Goal: Information Seeking & Learning: Compare options

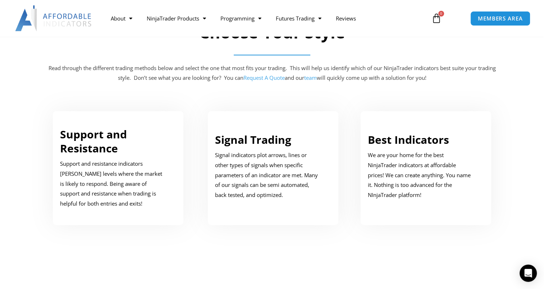
scroll to position [359, 0]
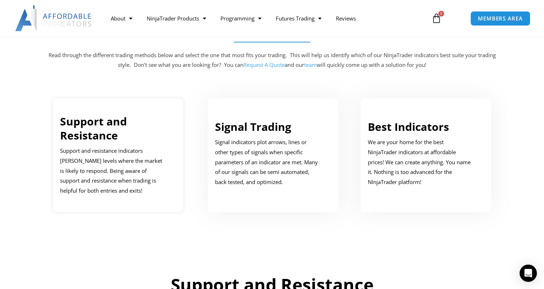
click at [109, 129] on link "Support and Resistance" at bounding box center [93, 128] width 67 height 29
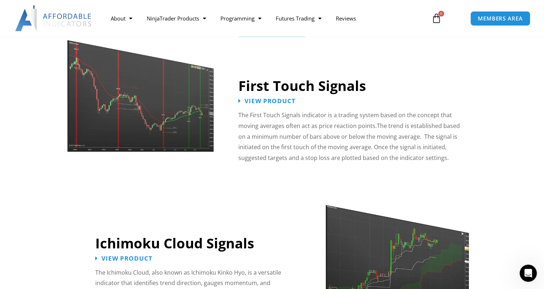
scroll to position [1117, 0]
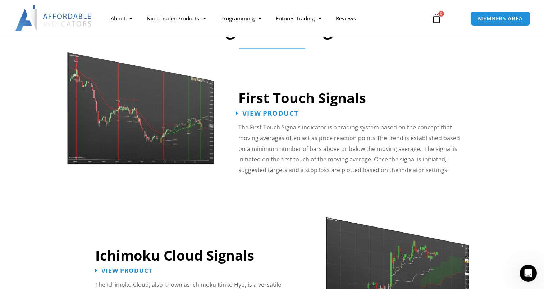
click at [265, 110] on span "View Product" at bounding box center [270, 113] width 56 height 7
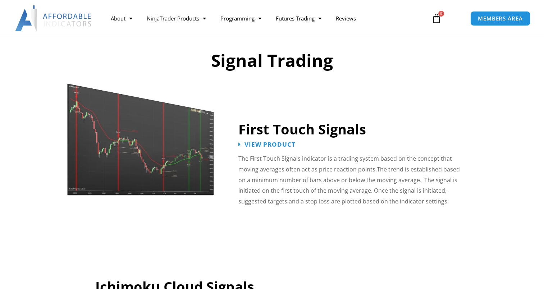
scroll to position [1117, 0]
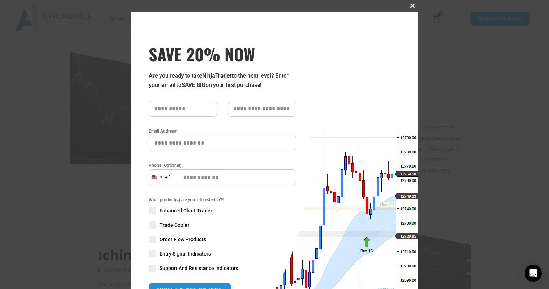
click at [408, 6] on span "SAVE 20% NOW popup" at bounding box center [413, 6] width 12 height 4
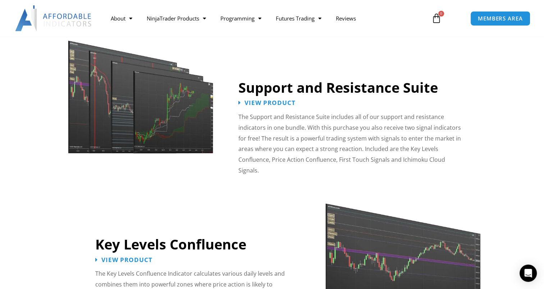
scroll to position [614, 0]
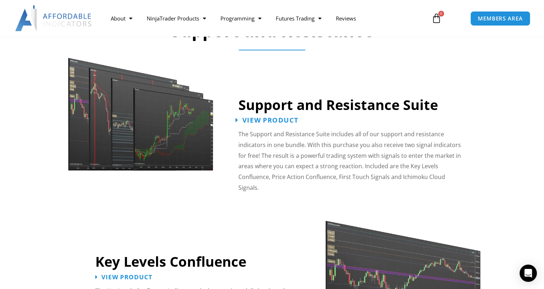
click at [269, 118] on span "View Product" at bounding box center [270, 120] width 56 height 7
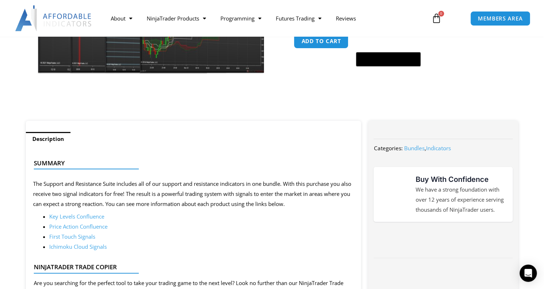
scroll to position [216, 0]
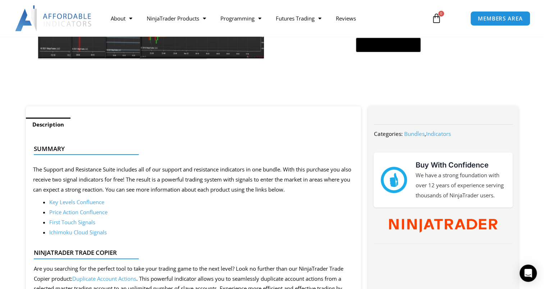
click at [89, 204] on link "Key Levels Confluence" at bounding box center [76, 201] width 55 height 7
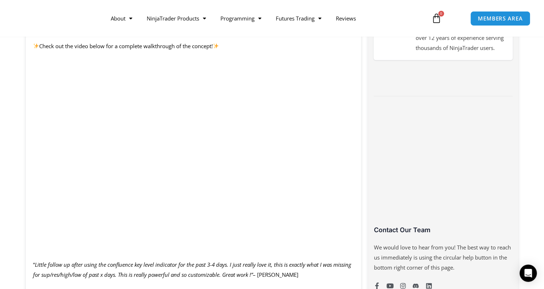
scroll to position [395, 0]
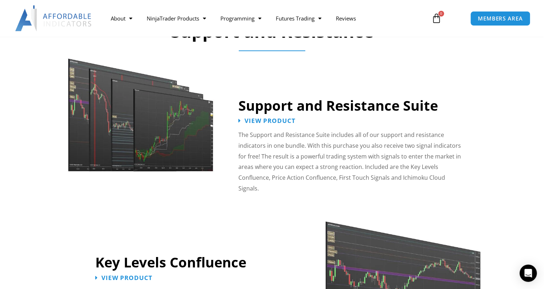
scroll to position [614, 0]
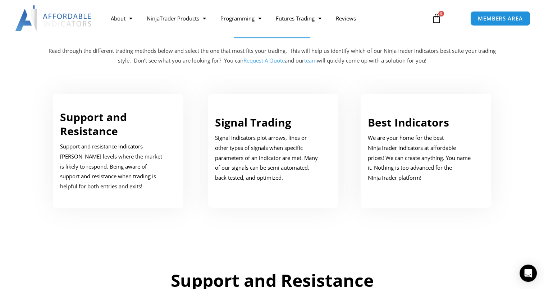
scroll to position [359, 0]
